Goal: Information Seeking & Learning: Understand process/instructions

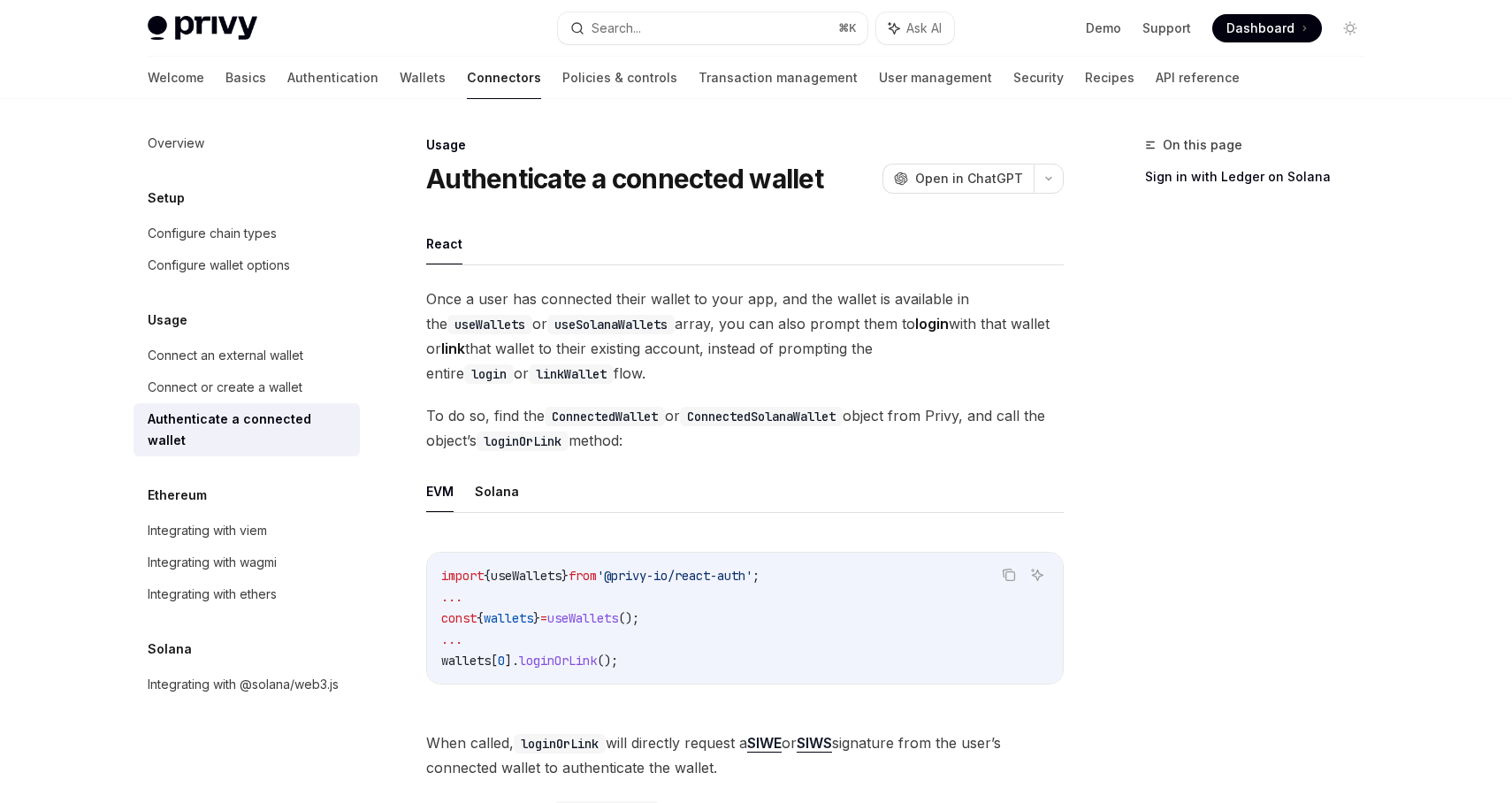
scroll to position [750, 0]
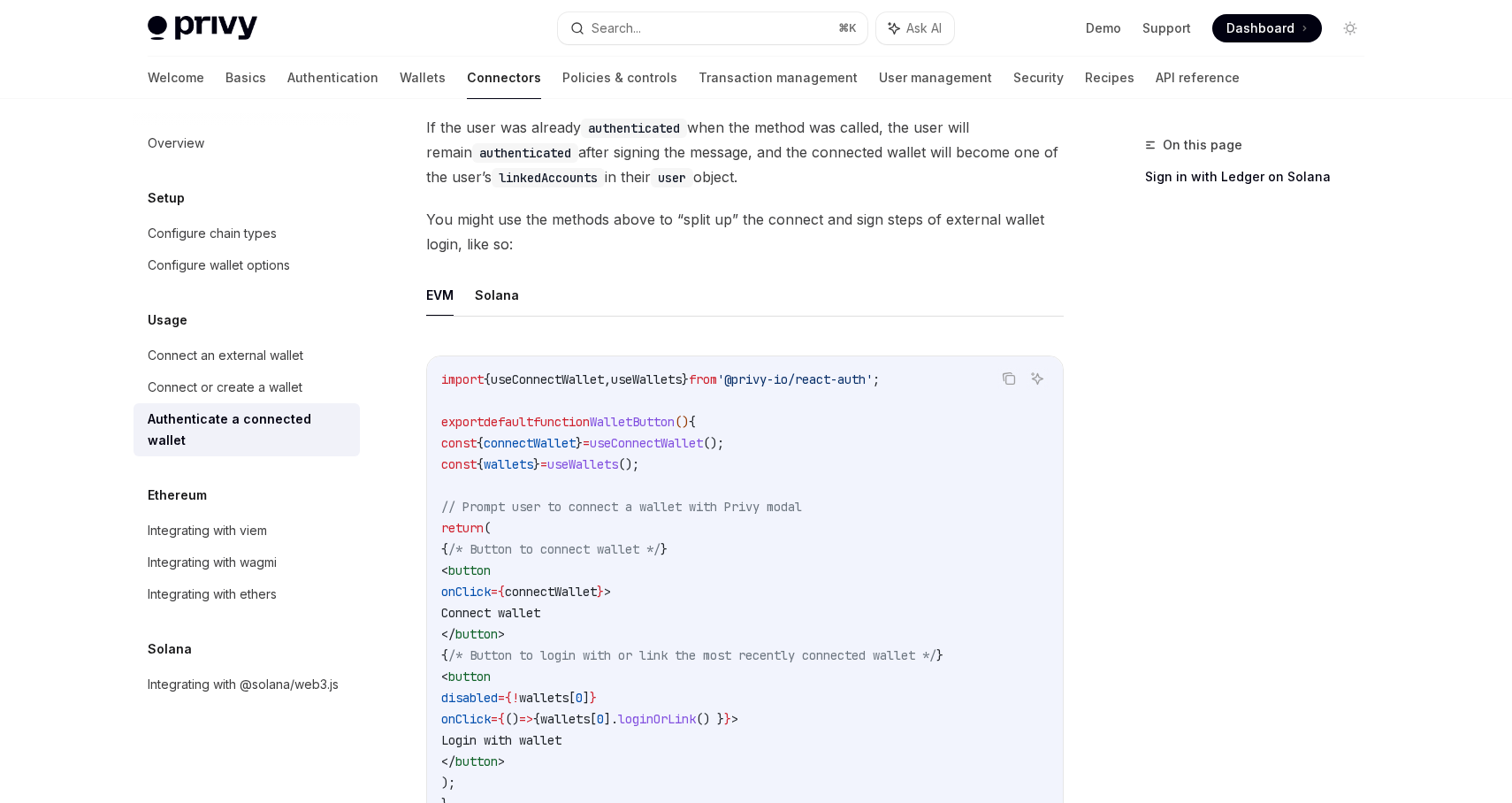
click at [834, 697] on code "import { useConnectWallet , useWallets } from '@privy-io/react-auth' ; export d…" at bounding box center [745, 592] width 608 height 446
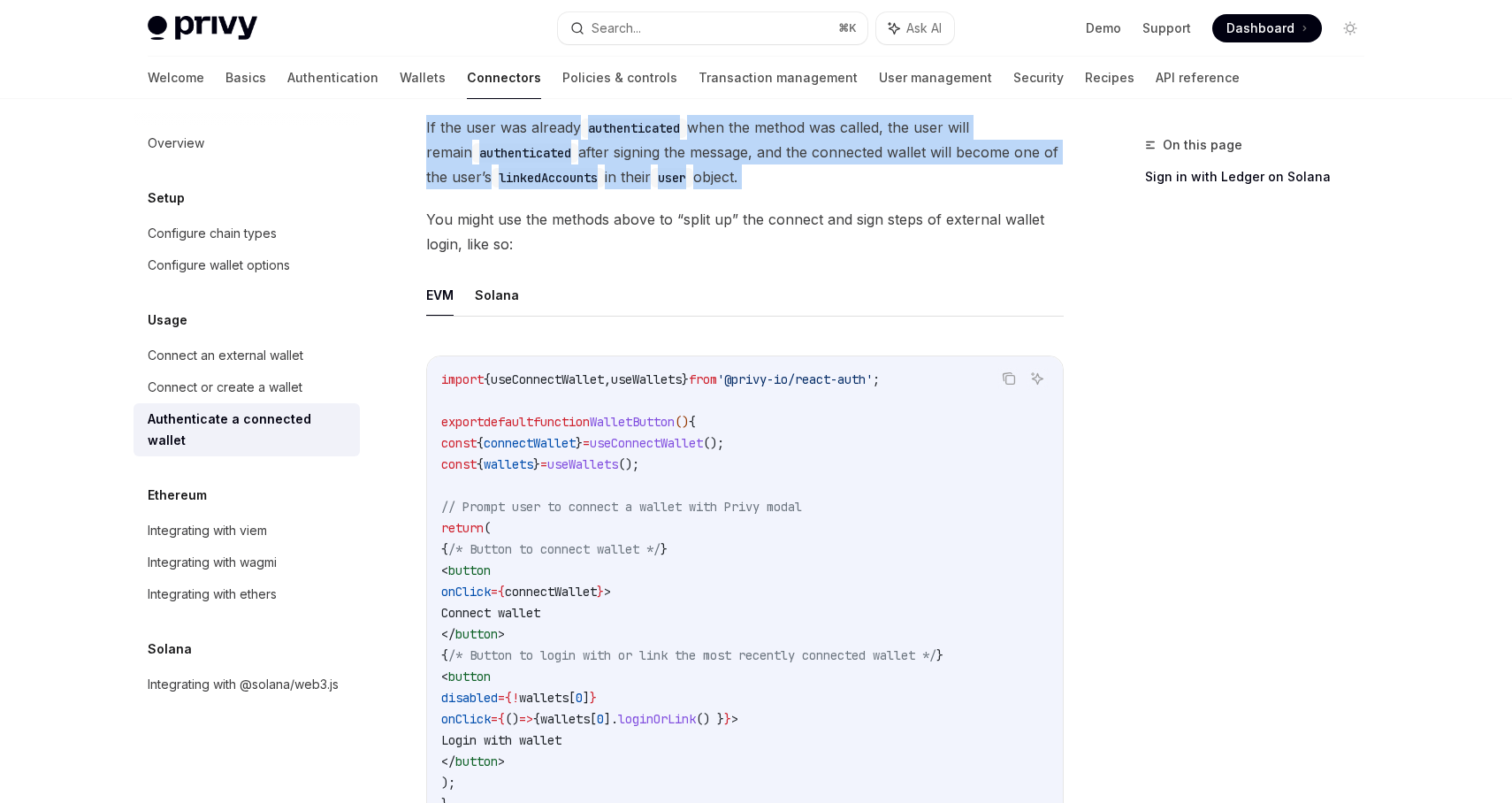
drag, startPoint x: 427, startPoint y: 127, endPoint x: 660, endPoint y: 198, distance: 243.6
click at [660, 200] on div "Once a user has connected their wallet to your app, and the wallet is available…" at bounding box center [745, 401] width 638 height 1729
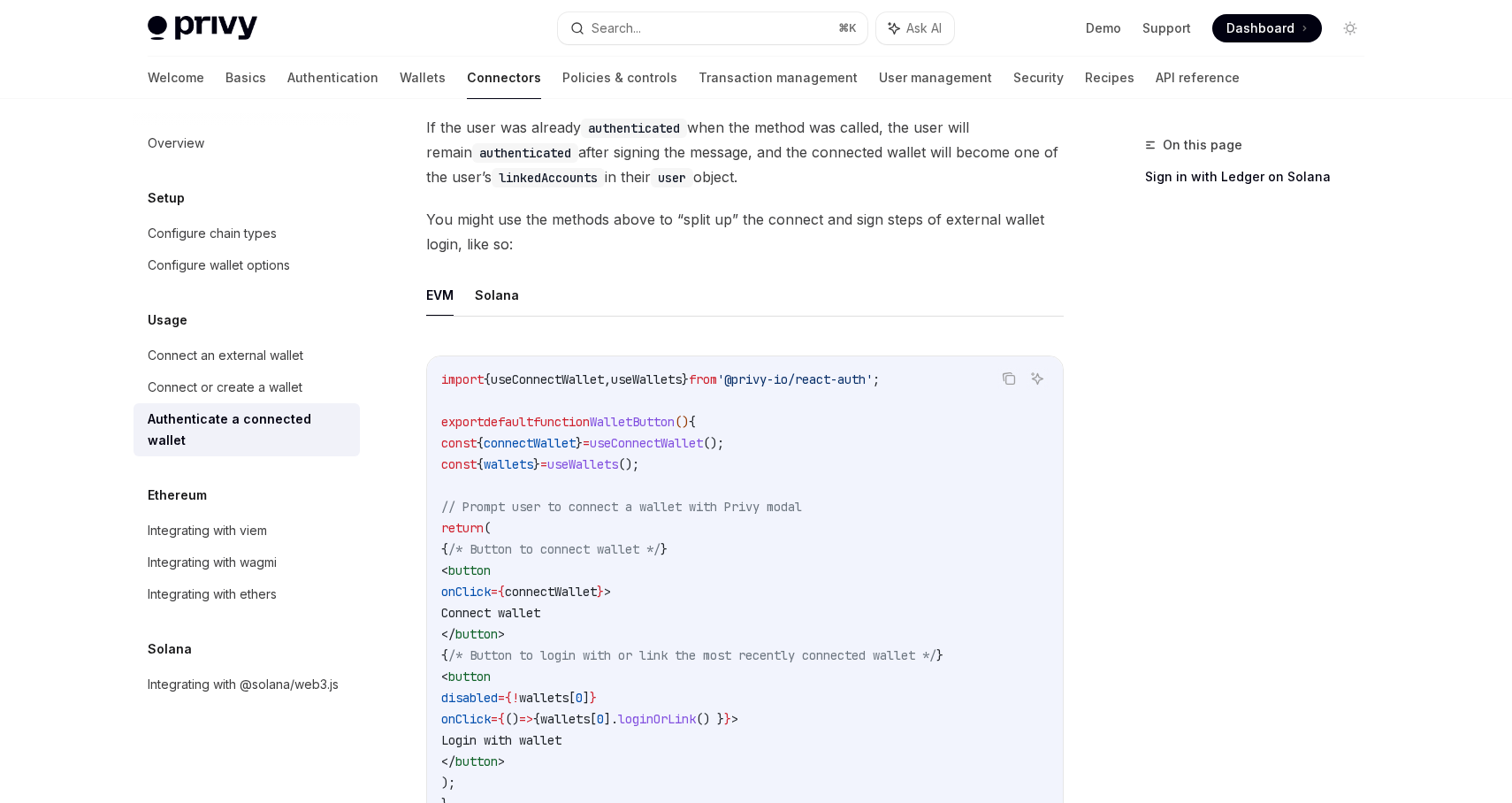
click at [778, 193] on div "Once a user has connected their wallet to your app, and the wallet is available…" at bounding box center [745, 401] width 638 height 1729
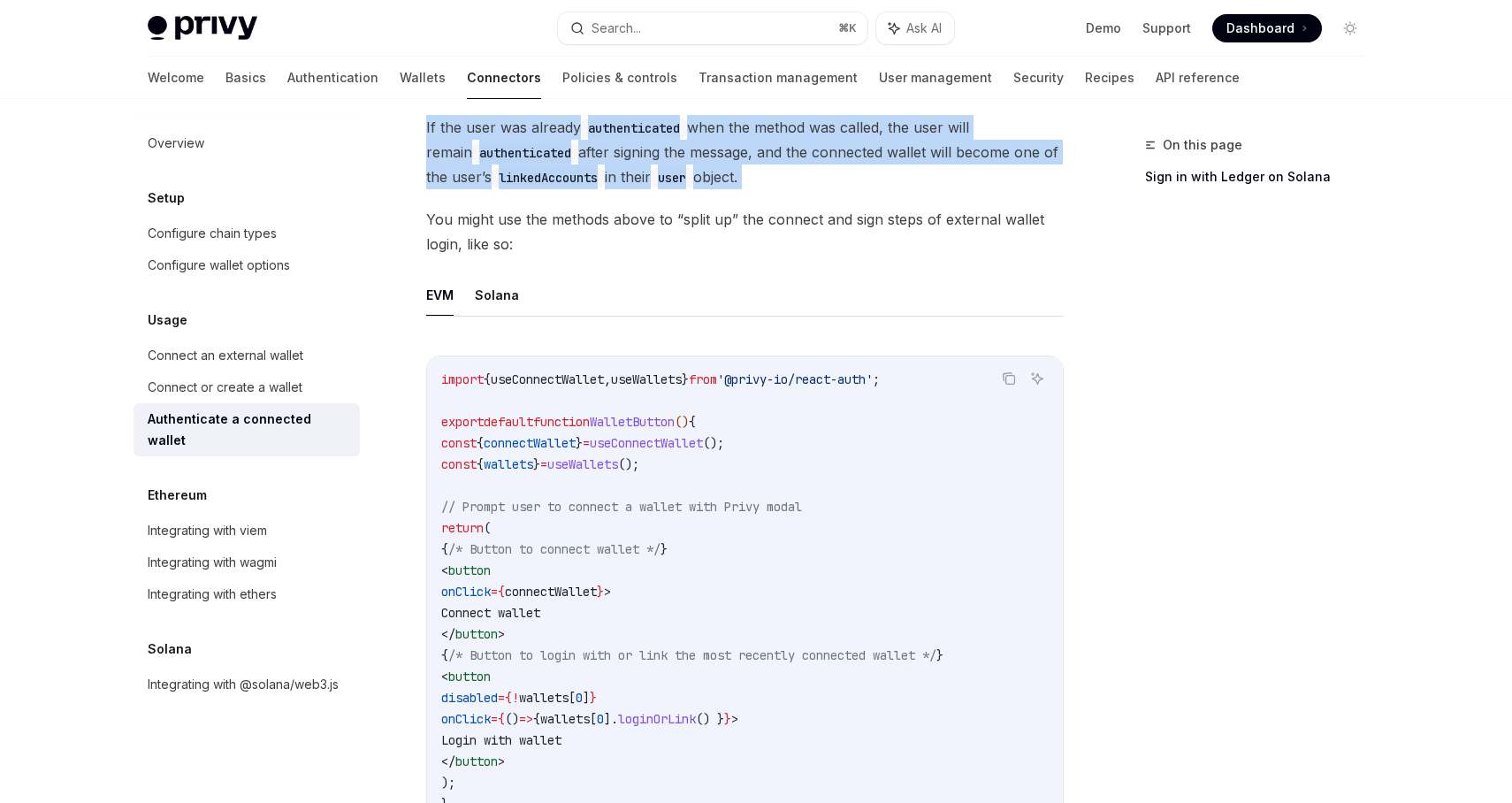
drag, startPoint x: 805, startPoint y: 189, endPoint x: 426, endPoint y: 125, distance: 384.4
click at [426, 125] on div "Once a user has connected their wallet to your app, and the wallet is available…" at bounding box center [745, 401] width 638 height 1729
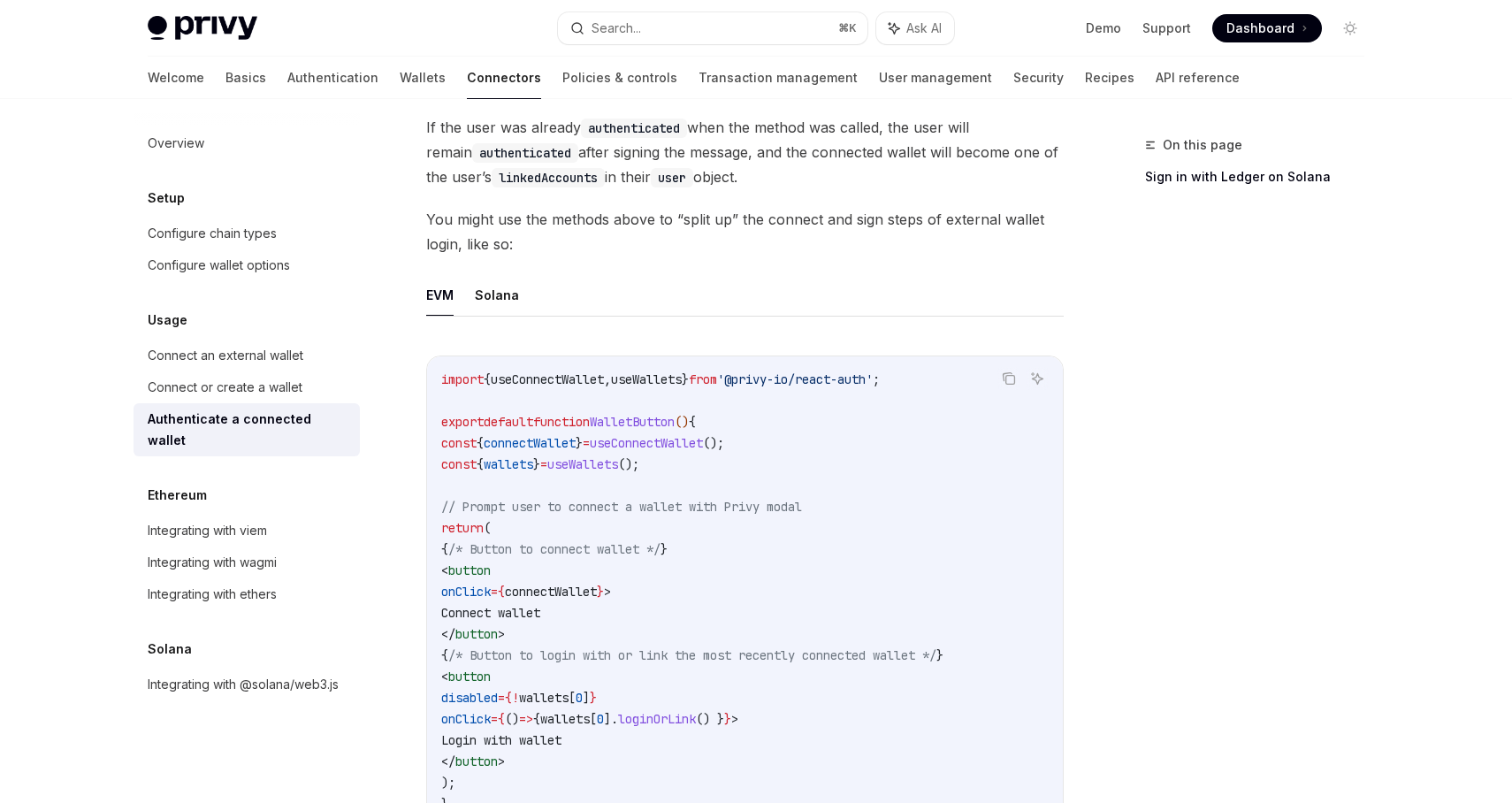
click at [421, 125] on div "Usage Authenticate a connected wallet OpenAI Open in ChatGPT OpenAI Open in Cha…" at bounding box center [579, 455] width 977 height 2143
drag, startPoint x: 396, startPoint y: 124, endPoint x: 753, endPoint y: 180, distance: 361.4
click at [753, 180] on div "Usage Authenticate a connected wallet OpenAI Open in ChatGPT OpenAI Open in Cha…" at bounding box center [579, 455] width 977 height 2143
click at [753, 180] on span "If the user was already authenticated when the method was called, the user will…" at bounding box center [745, 152] width 638 height 74
drag, startPoint x: 753, startPoint y: 180, endPoint x: 421, endPoint y: 126, distance: 336.4
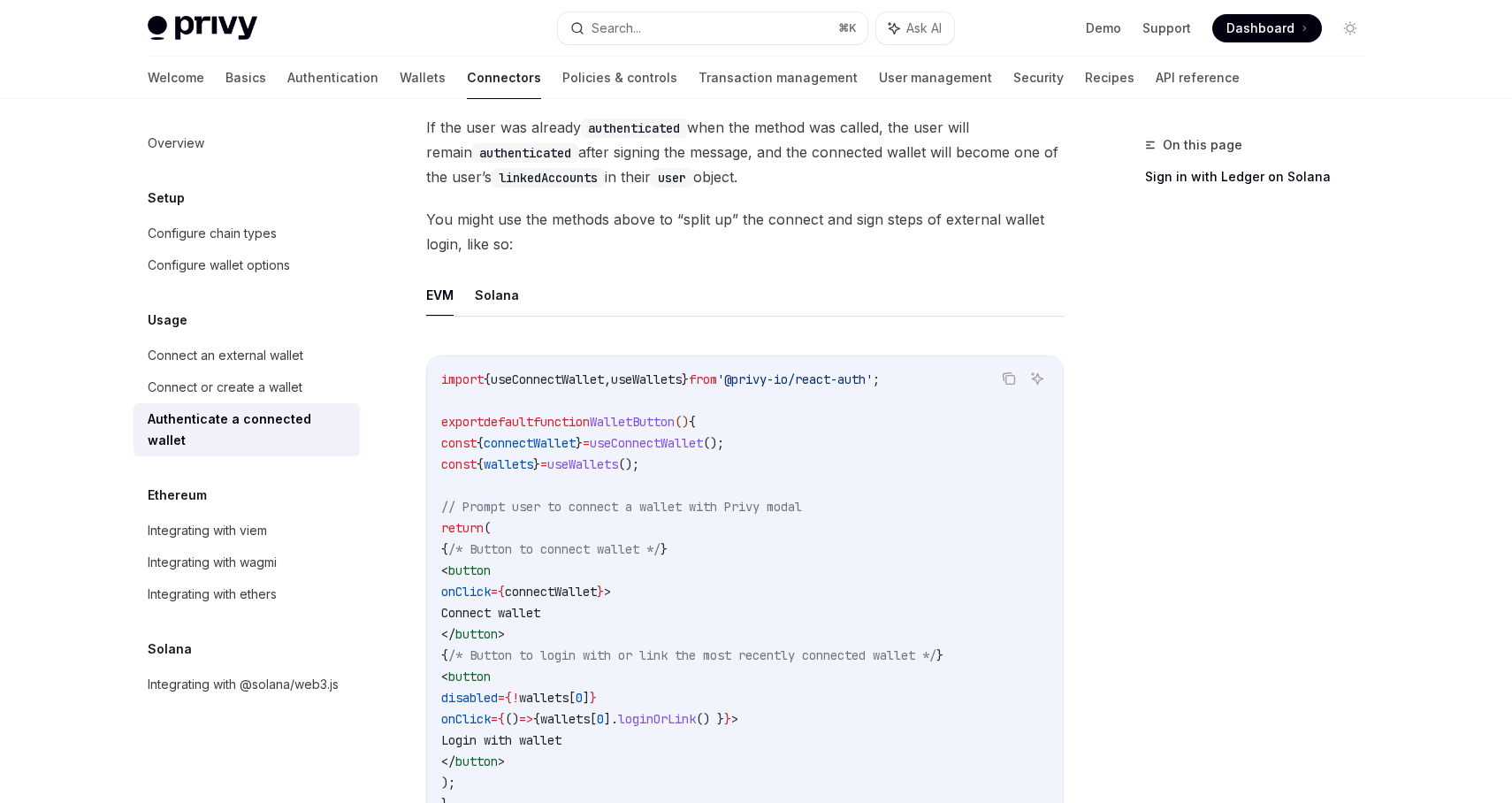
click at [421, 126] on div "Usage Authenticate a connected wallet OpenAI Open in ChatGPT OpenAI Open in Cha…" at bounding box center [579, 455] width 977 height 2143
click at [428, 124] on span "If the user was already authenticated when the method was called, the user will…" at bounding box center [745, 152] width 638 height 74
drag, startPoint x: 425, startPoint y: 124, endPoint x: 766, endPoint y: 172, distance: 344.4
click at [766, 174] on span "If the user was already authenticated when the method was called, the user will…" at bounding box center [745, 152] width 638 height 74
click at [553, 143] on span "If the user was already authenticated when the method was called, the user will…" at bounding box center [745, 152] width 638 height 74
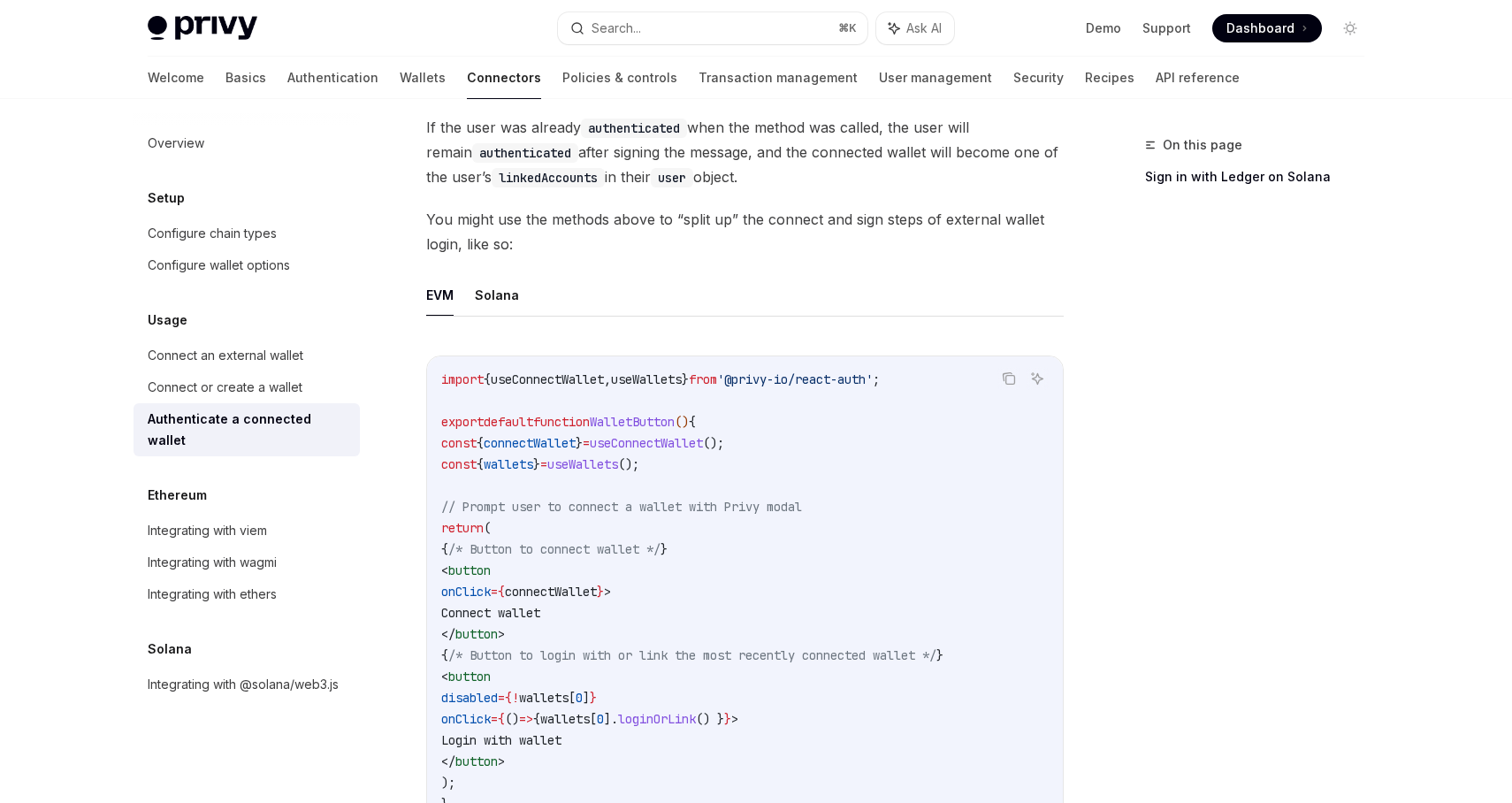
drag, startPoint x: 416, startPoint y: 125, endPoint x: 778, endPoint y: 176, distance: 365.6
click at [778, 176] on div "Usage Authenticate a connected wallet OpenAI Open in ChatGPT OpenAI Open in Cha…" at bounding box center [579, 455] width 977 height 2143
click at [795, 176] on span "If the user was already authenticated when the method was called, the user will…" at bounding box center [745, 152] width 638 height 74
drag, startPoint x: 802, startPoint y: 185, endPoint x: 410, endPoint y: 130, distance: 395.8
click at [410, 130] on div "Usage Authenticate a connected wallet OpenAI Open in ChatGPT OpenAI Open in Cha…" at bounding box center [579, 455] width 977 height 2143
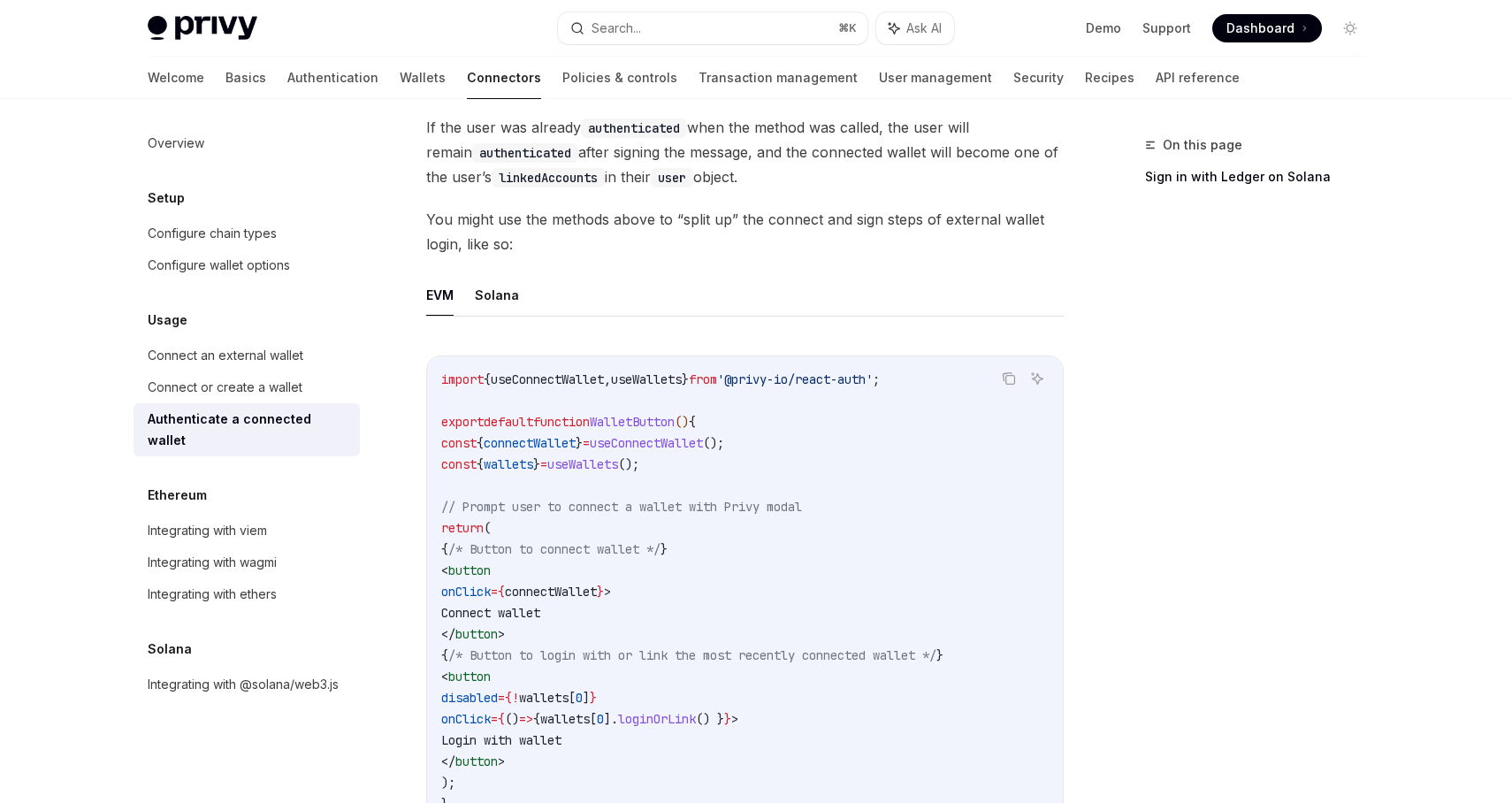
click at [410, 130] on div "Usage Authenticate a connected wallet OpenAI Open in ChatGPT OpenAI Open in Cha…" at bounding box center [579, 455] width 977 height 2143
drag, startPoint x: 418, startPoint y: 122, endPoint x: 802, endPoint y: 175, distance: 387.6
click at [802, 175] on div "Usage Authenticate a connected wallet OpenAI Open in ChatGPT OpenAI Open in Cha…" at bounding box center [579, 455] width 977 height 2143
click at [802, 175] on span "If the user was already authenticated when the method was called, the user will…" at bounding box center [745, 152] width 638 height 74
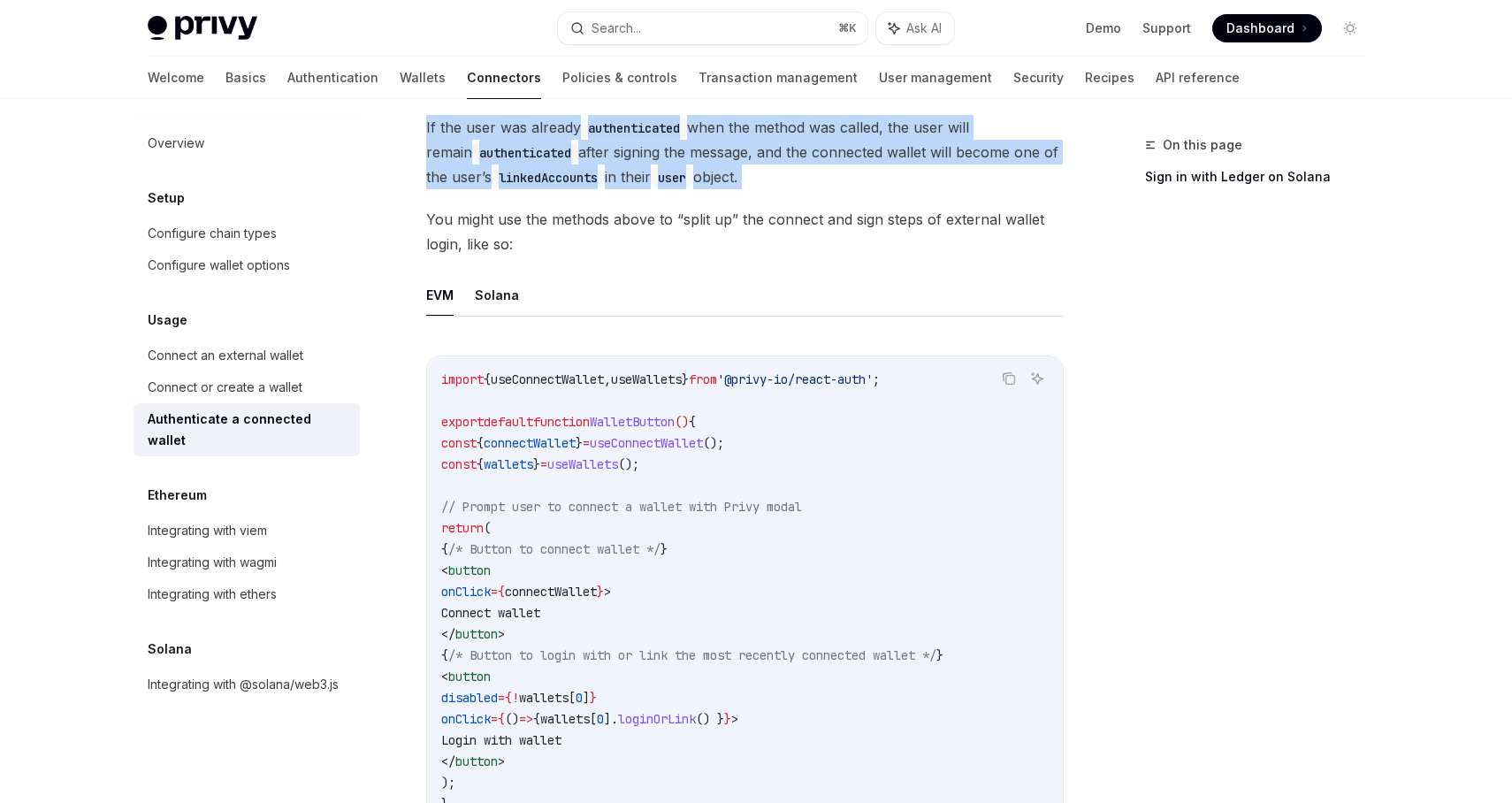
click at [802, 175] on span "If the user was already authenticated when the method was called, the user will…" at bounding box center [745, 152] width 638 height 74
click at [801, 176] on span "If the user was already authenticated when the method was called, the user will…" at bounding box center [745, 152] width 638 height 74
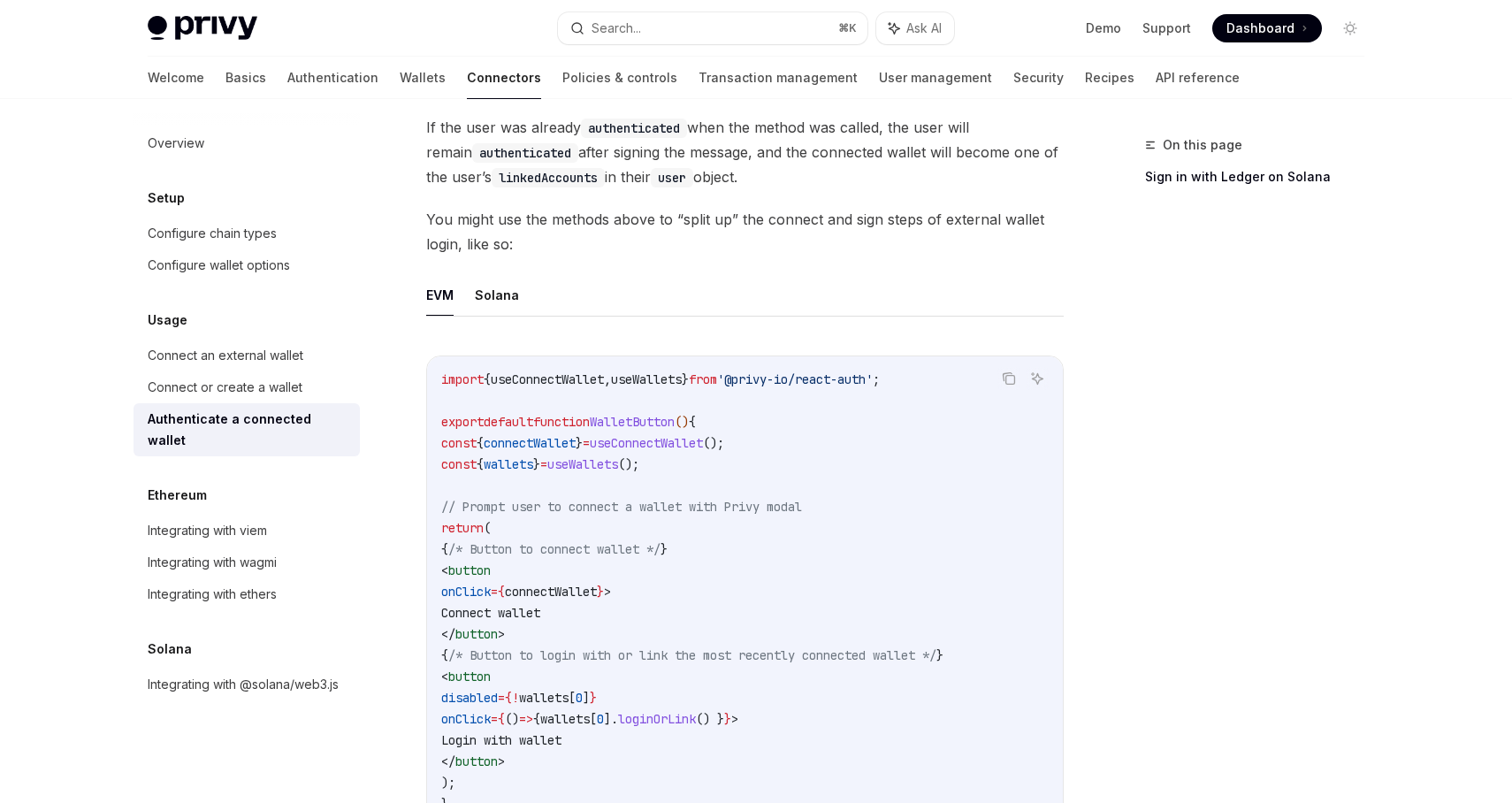
click at [682, 455] on code "import { useConnectWallet , useWallets } from '@privy-io/react-auth' ; export d…" at bounding box center [745, 592] width 608 height 446
click at [740, 463] on code "import { useConnectWallet , useWallets } from '@privy-io/react-auth' ; export d…" at bounding box center [745, 592] width 608 height 446
click at [748, 481] on code "import { useConnectWallet , useWallets } from '@privy-io/react-auth' ; export d…" at bounding box center [745, 592] width 608 height 446
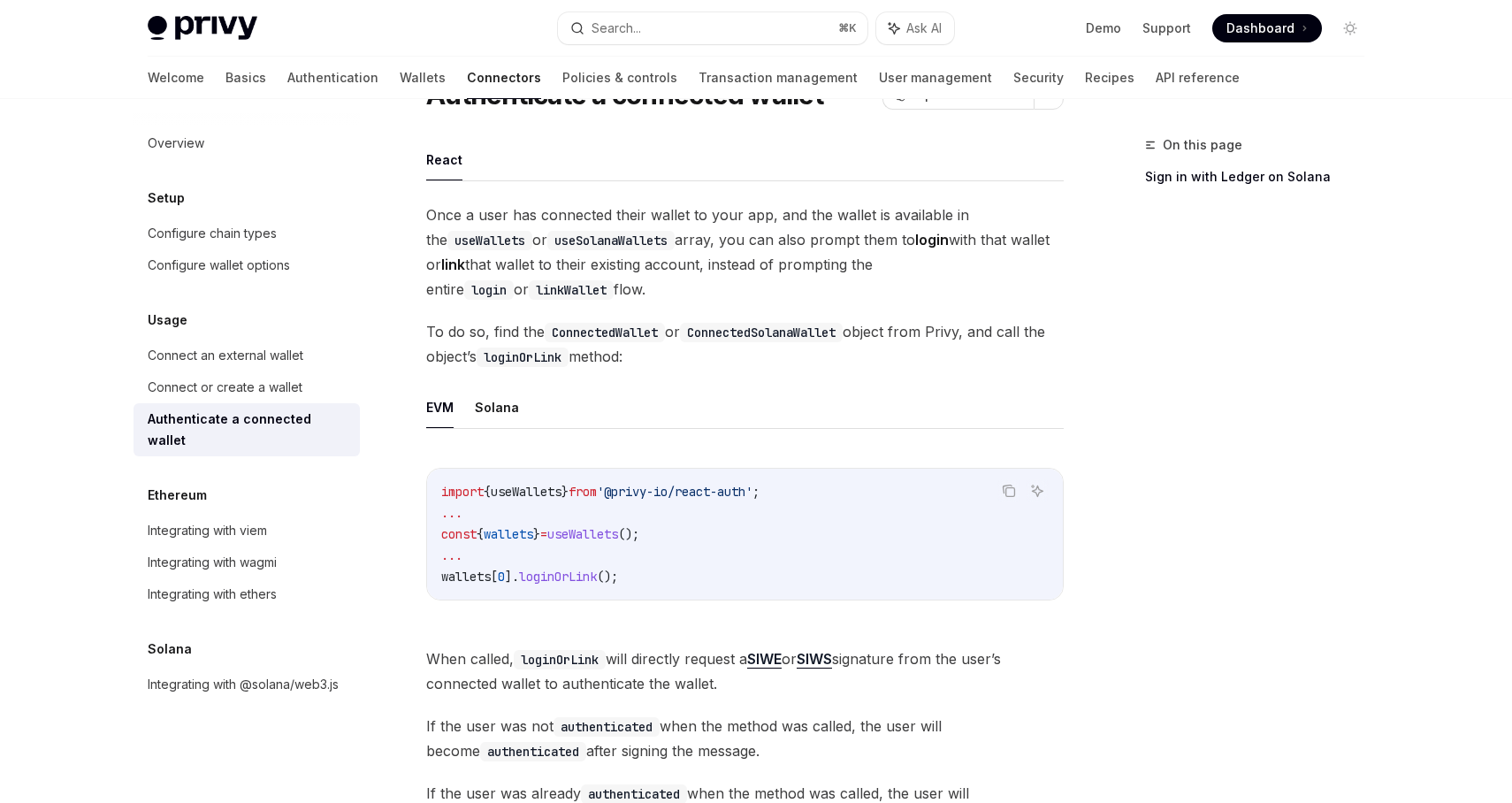
scroll to position [0, 0]
